Goal: Communication & Community: Answer question/provide support

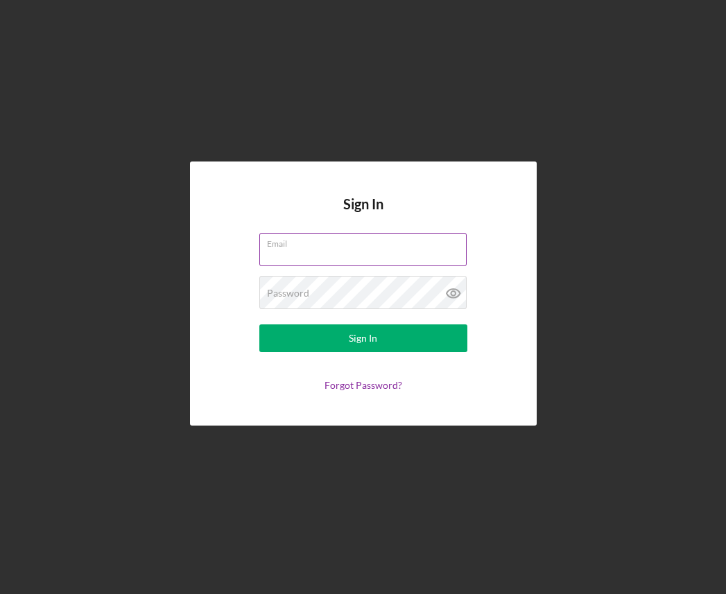
click at [350, 251] on input "Email" at bounding box center [362, 249] width 207 height 33
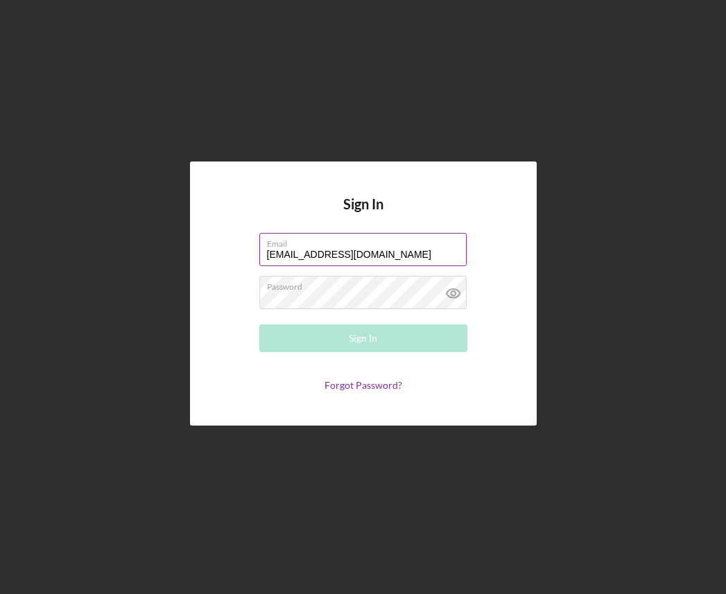
click at [340, 243] on label "Email" at bounding box center [367, 241] width 200 height 15
click at [340, 243] on input "[EMAIL_ADDRESS][DOMAIN_NAME]" at bounding box center [362, 249] width 207 height 33
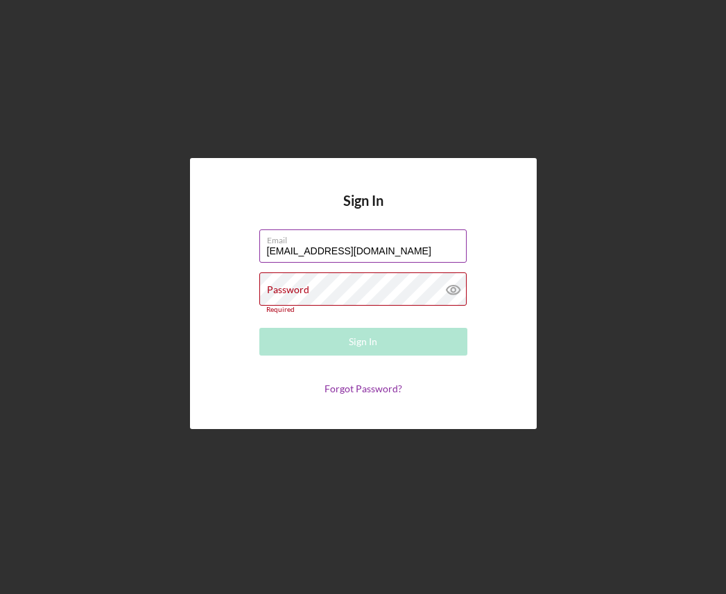
click at [340, 243] on label "Email" at bounding box center [367, 237] width 200 height 15
click at [340, 243] on input "[EMAIL_ADDRESS][DOMAIN_NAME]" at bounding box center [362, 246] width 207 height 33
click at [340, 243] on label "Email" at bounding box center [367, 237] width 200 height 15
click at [340, 243] on input "[EMAIL_ADDRESS][DOMAIN_NAME]" at bounding box center [362, 246] width 207 height 33
click at [352, 262] on input "[EMAIL_ADDRESS][DOMAIN_NAME]" at bounding box center [362, 246] width 207 height 33
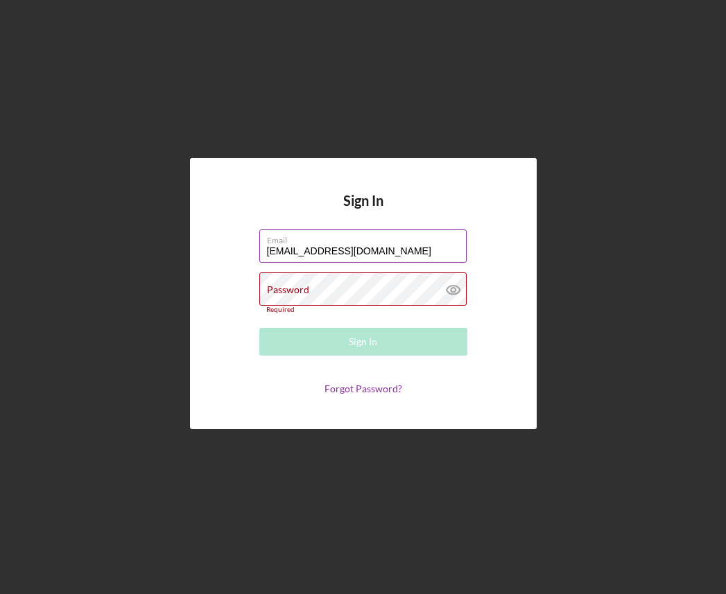
click at [352, 262] on input "[EMAIL_ADDRESS][DOMAIN_NAME]" at bounding box center [362, 246] width 207 height 33
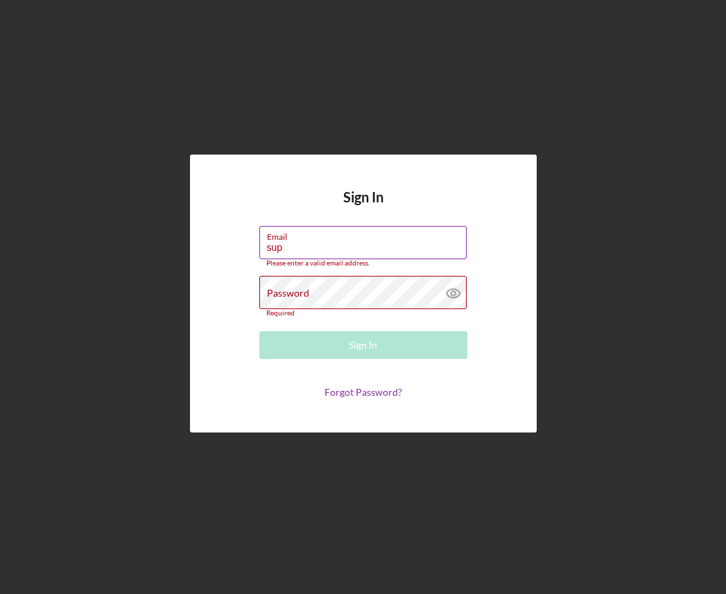
type input "[EMAIL_ADDRESS][DOMAIN_NAME]"
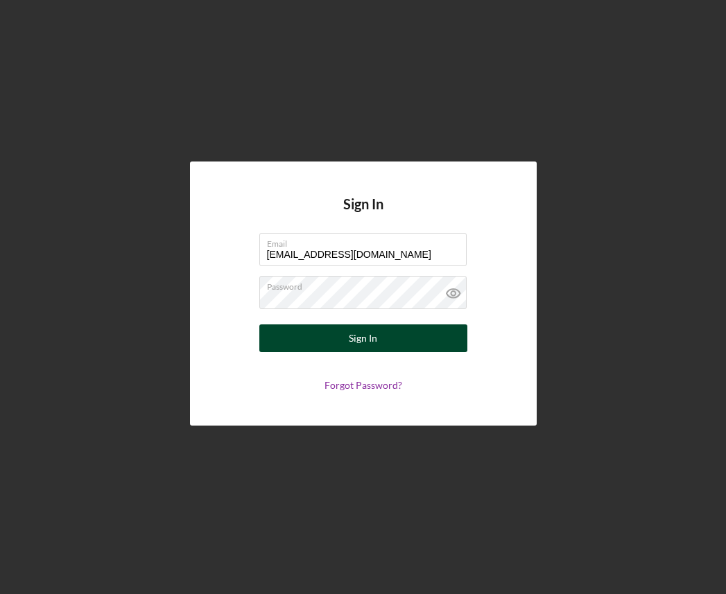
click at [352, 337] on div "Sign In" at bounding box center [363, 339] width 28 height 28
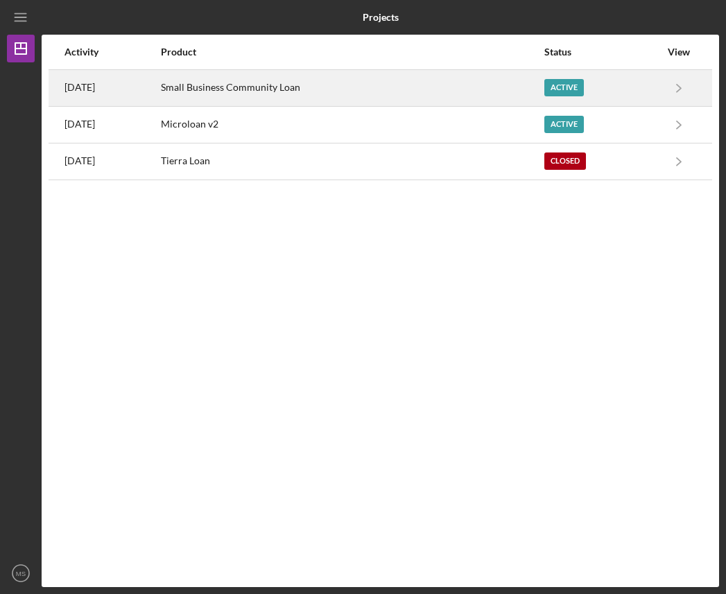
click at [291, 87] on div "Small Business Community Loan" at bounding box center [352, 88] width 382 height 35
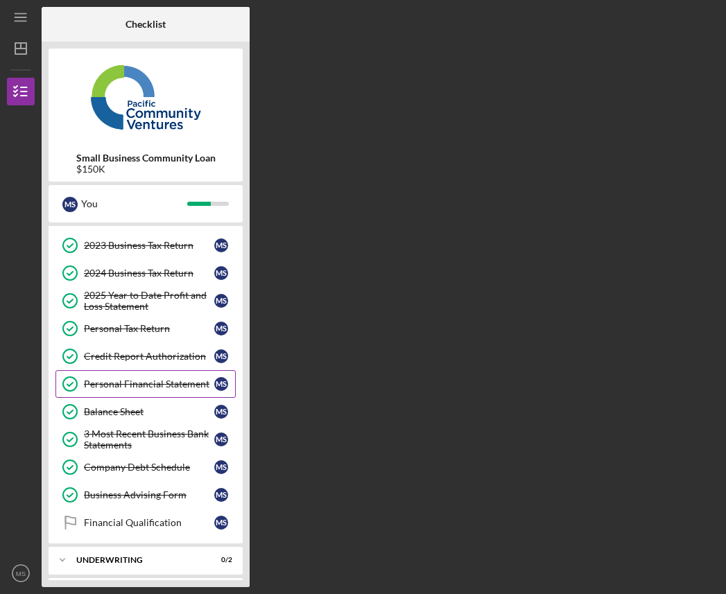
scroll to position [126, 0]
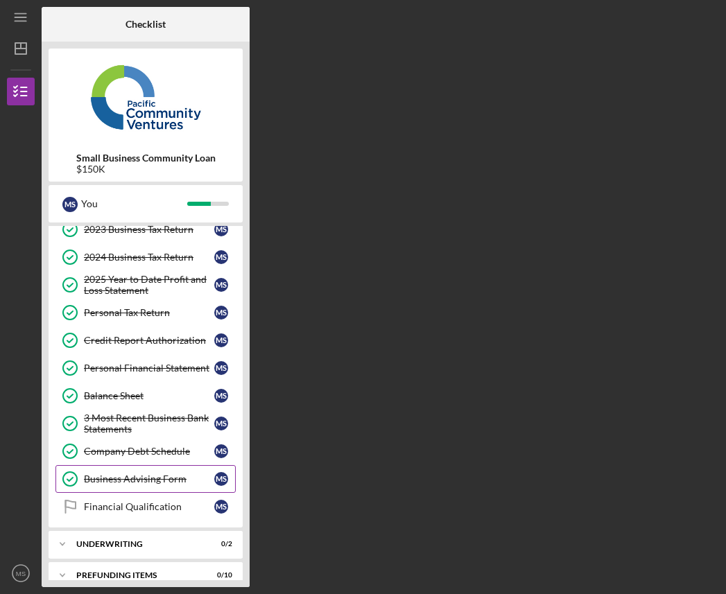
click at [183, 476] on div "Business Advising Form" at bounding box center [149, 479] width 130 height 11
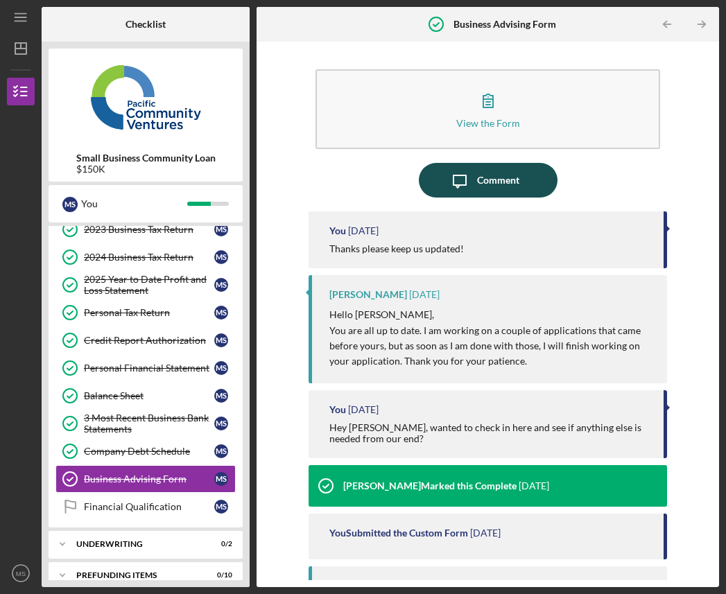
click at [481, 173] on div "Comment" at bounding box center [498, 180] width 42 height 35
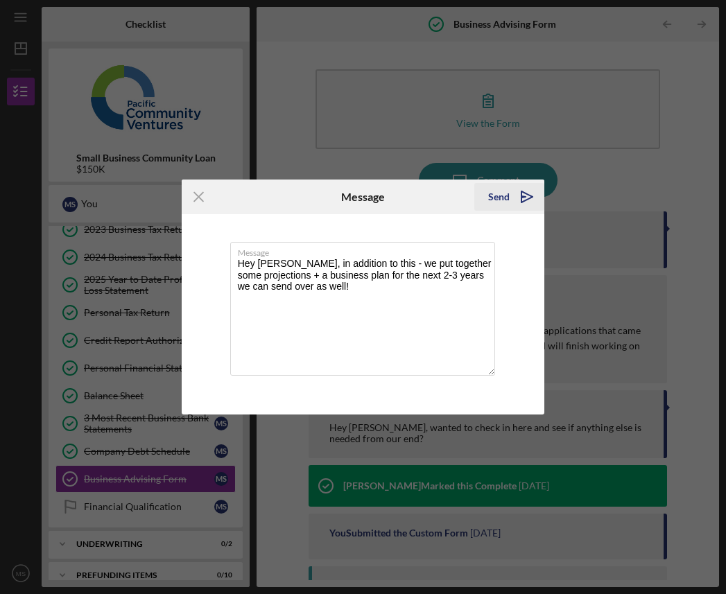
type textarea "Hey [PERSON_NAME], in addition to this - we put together some projections + a b…"
click at [513, 193] on icon "Icon/icon-invite-send" at bounding box center [527, 197] width 35 height 35
